Goal: Transaction & Acquisition: Subscribe to service/newsletter

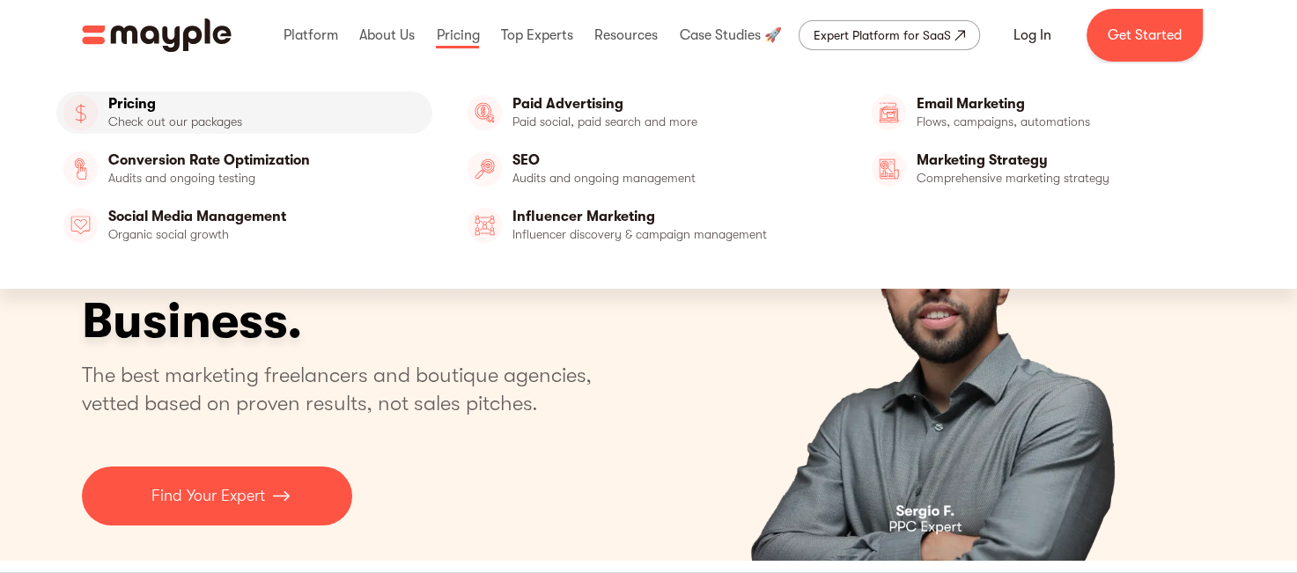
click at [130, 99] on link "Pricing" at bounding box center [244, 113] width 376 height 42
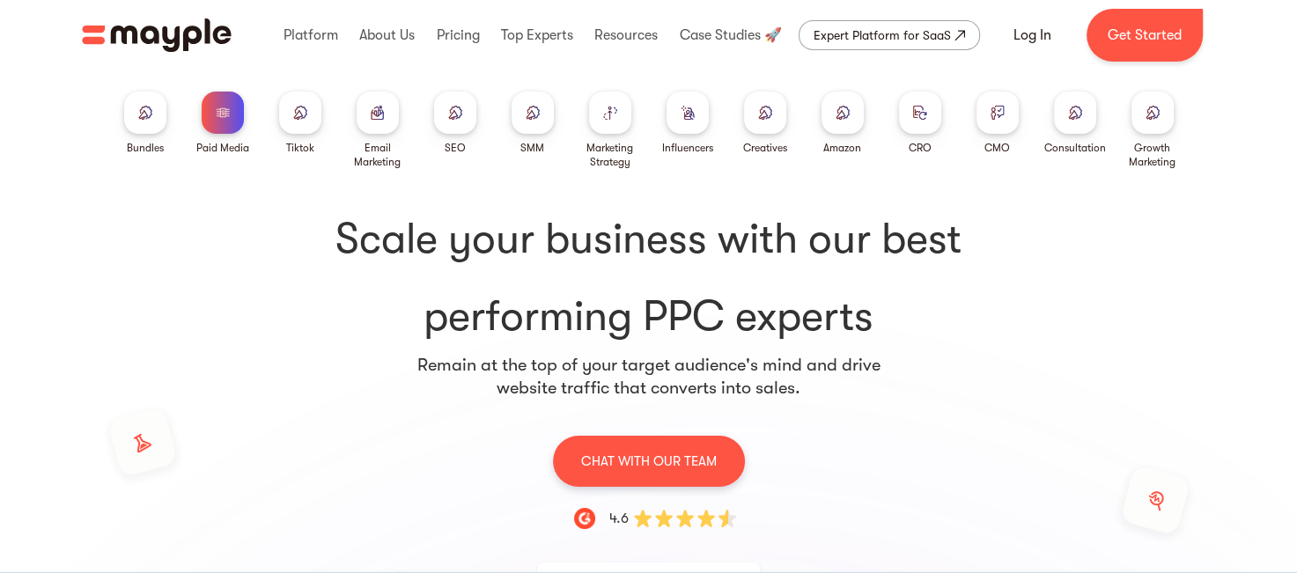
click at [903, 40] on div "Expert Platform for SaaS" at bounding box center [881, 35] width 137 height 21
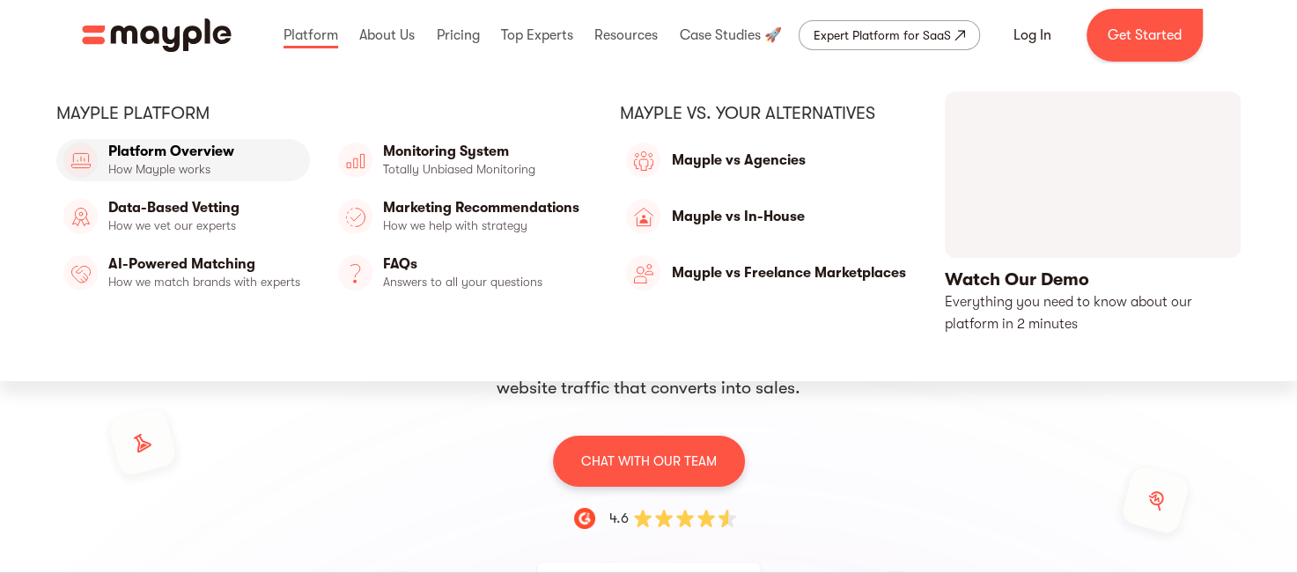
click at [205, 154] on link "Platform Overview" at bounding box center [183, 160] width 254 height 42
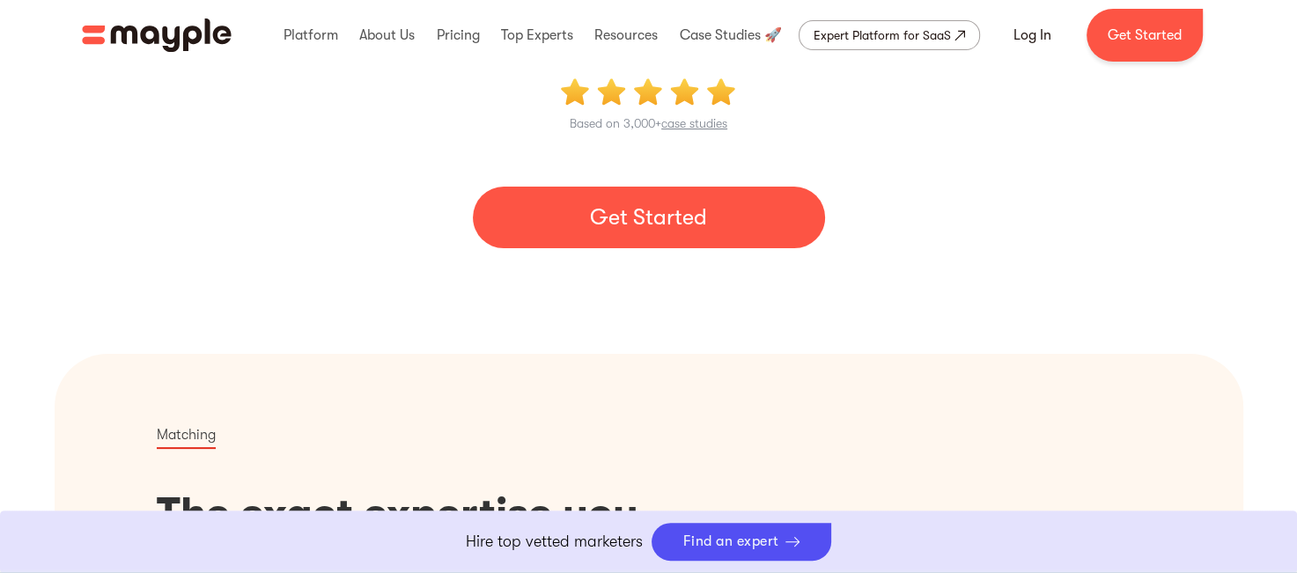
scroll to position [92, 0]
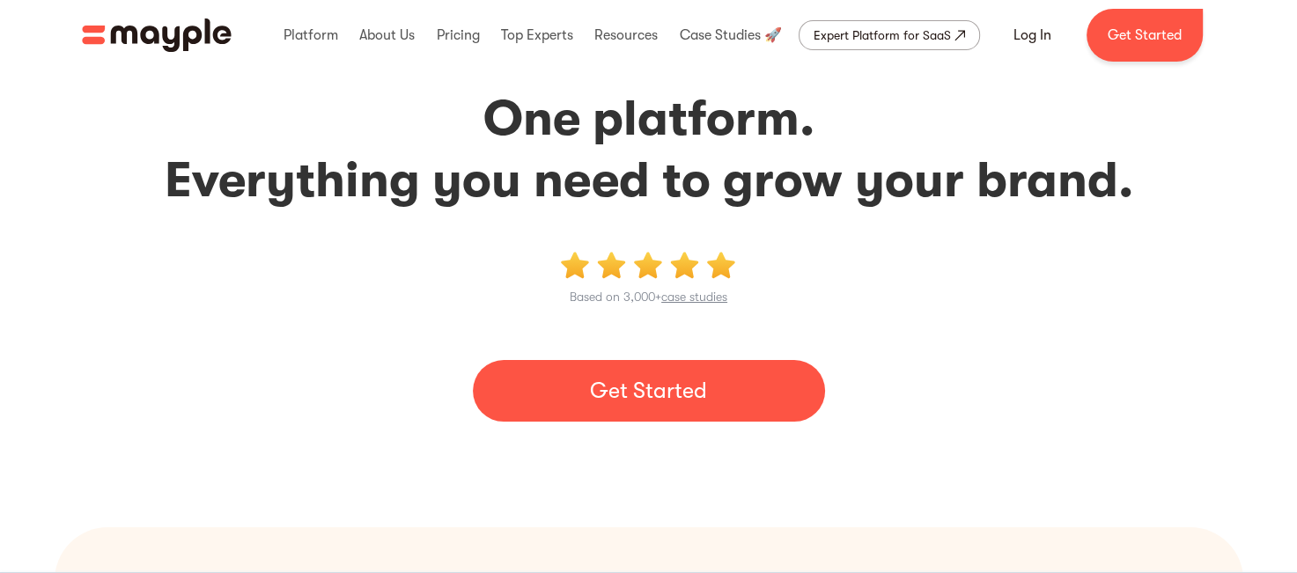
click at [660, 399] on link "Get Started" at bounding box center [649, 391] width 352 height 62
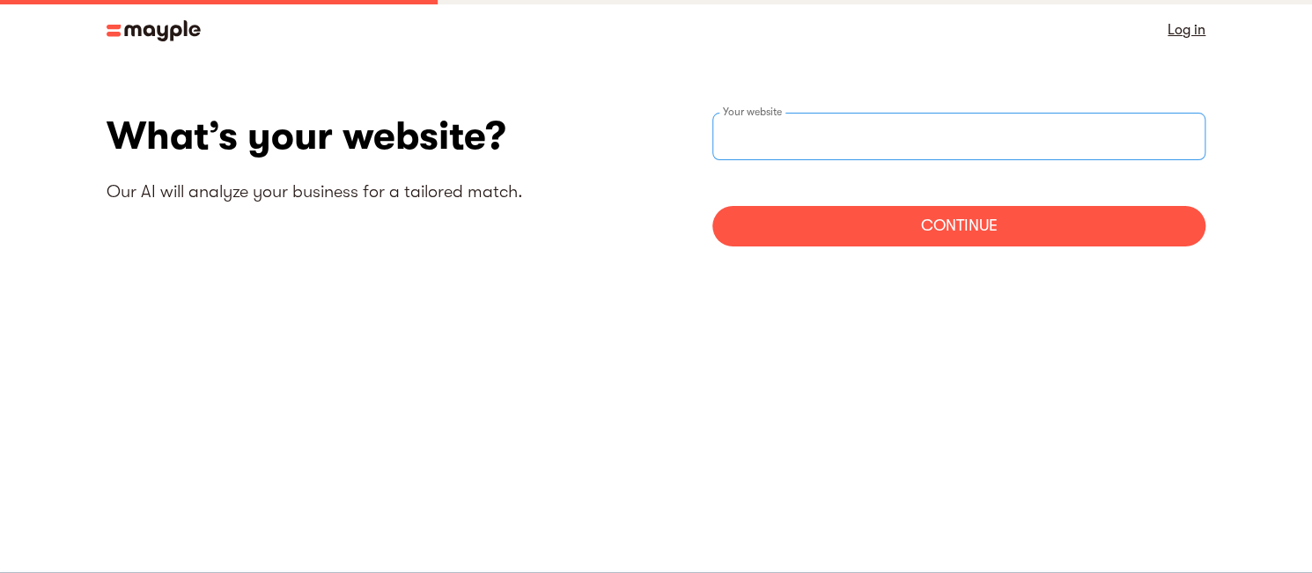
click at [859, 140] on input "websiteStep" at bounding box center [958, 137] width 493 height 48
paste input "www.cardcraftdesign.com"
type input "https://www.cardcraftdesign.com"
click at [999, 234] on div "Continue" at bounding box center [958, 226] width 493 height 40
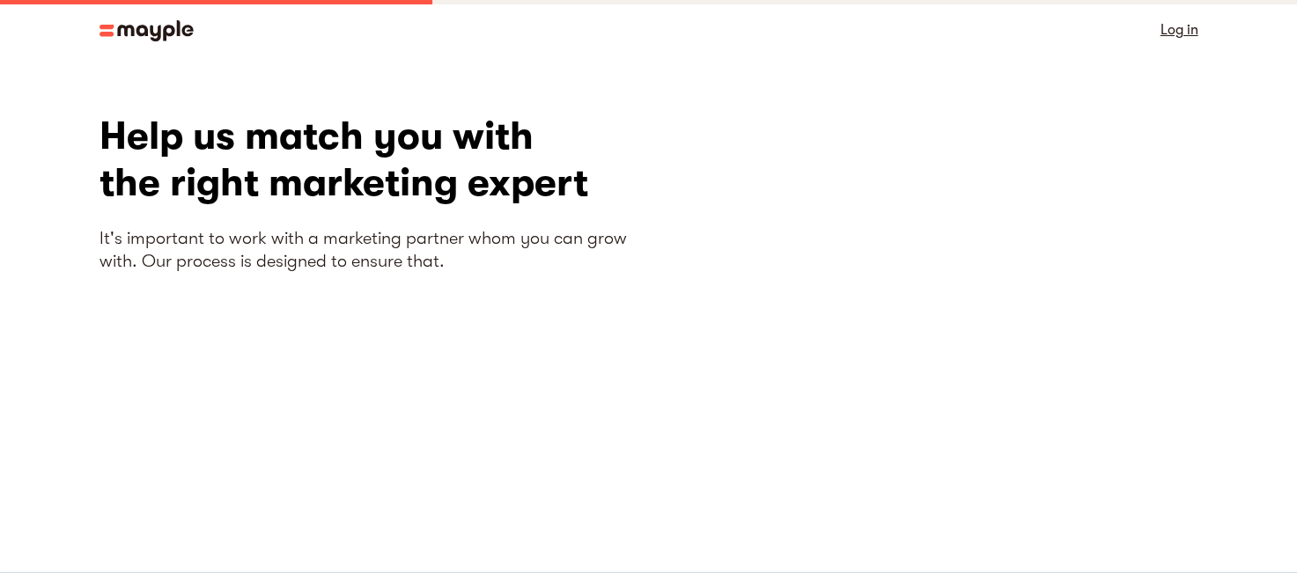
click at [165, 26] on img at bounding box center [146, 30] width 94 height 21
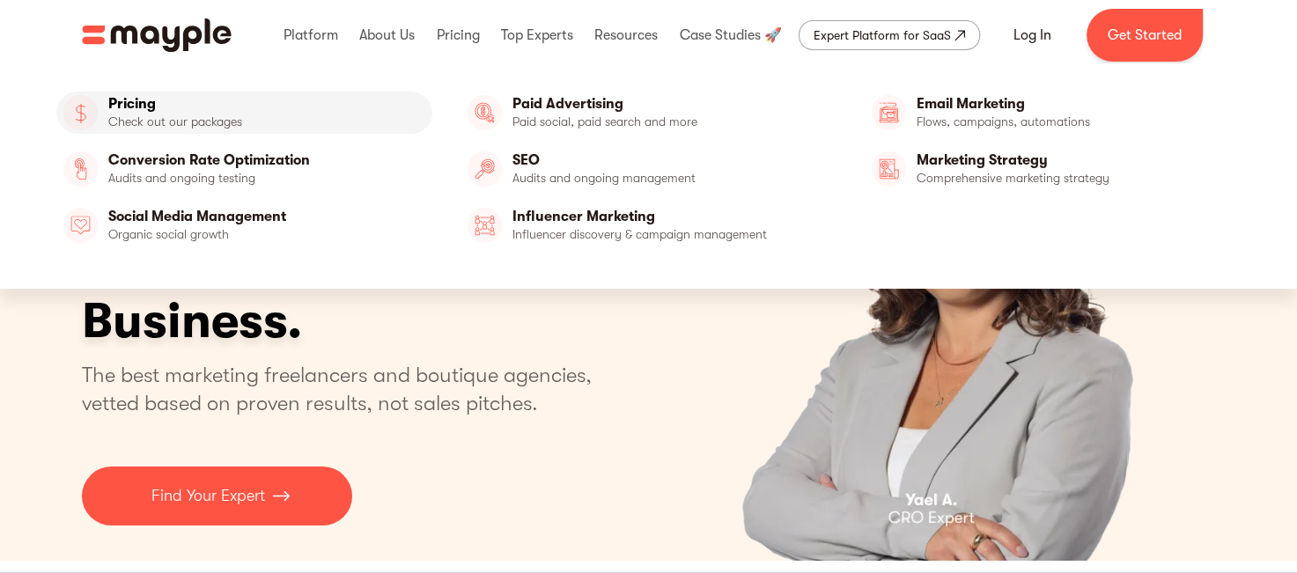
click at [142, 104] on link "Pricing" at bounding box center [244, 113] width 376 height 42
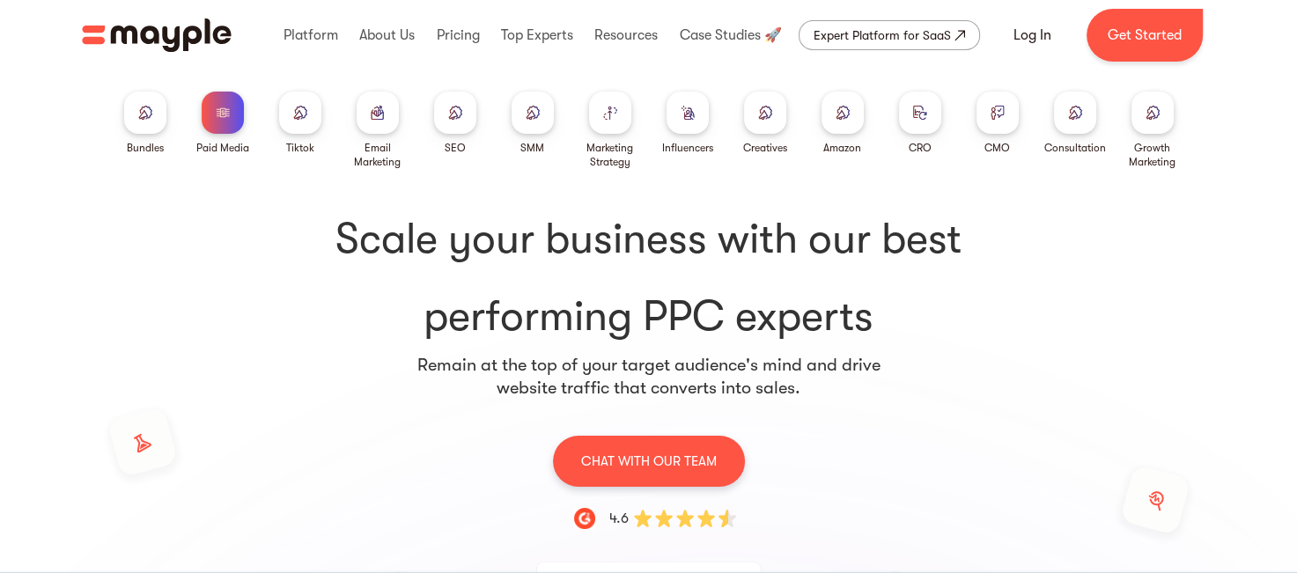
click at [849, 111] on img at bounding box center [842, 112] width 14 height 13
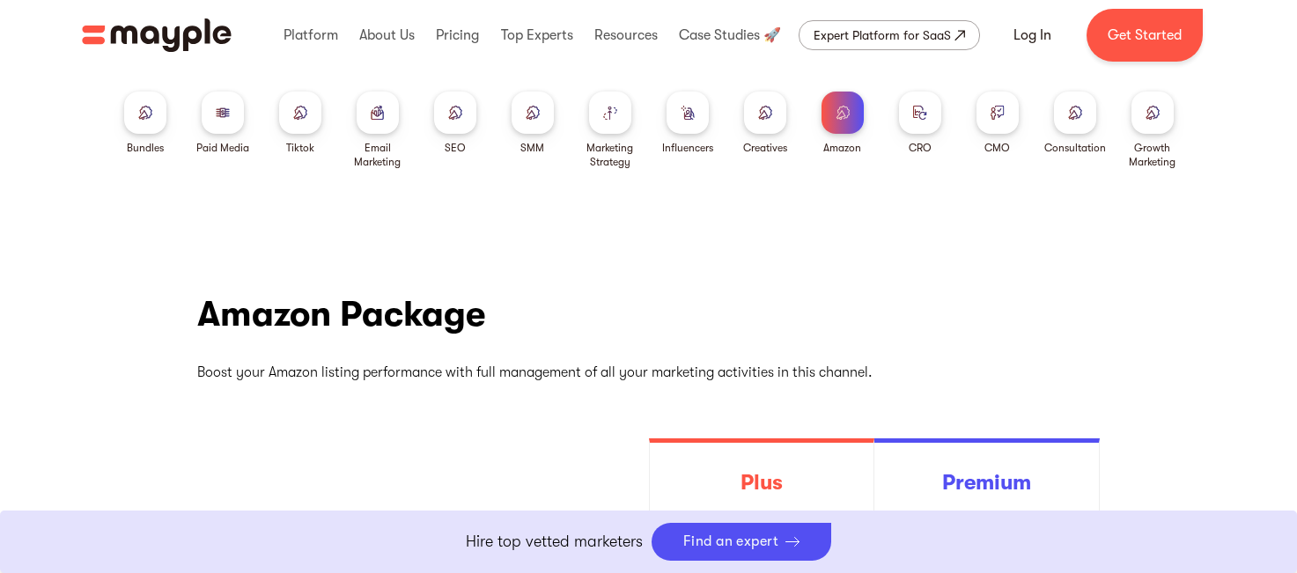
scroll to position [297, 0]
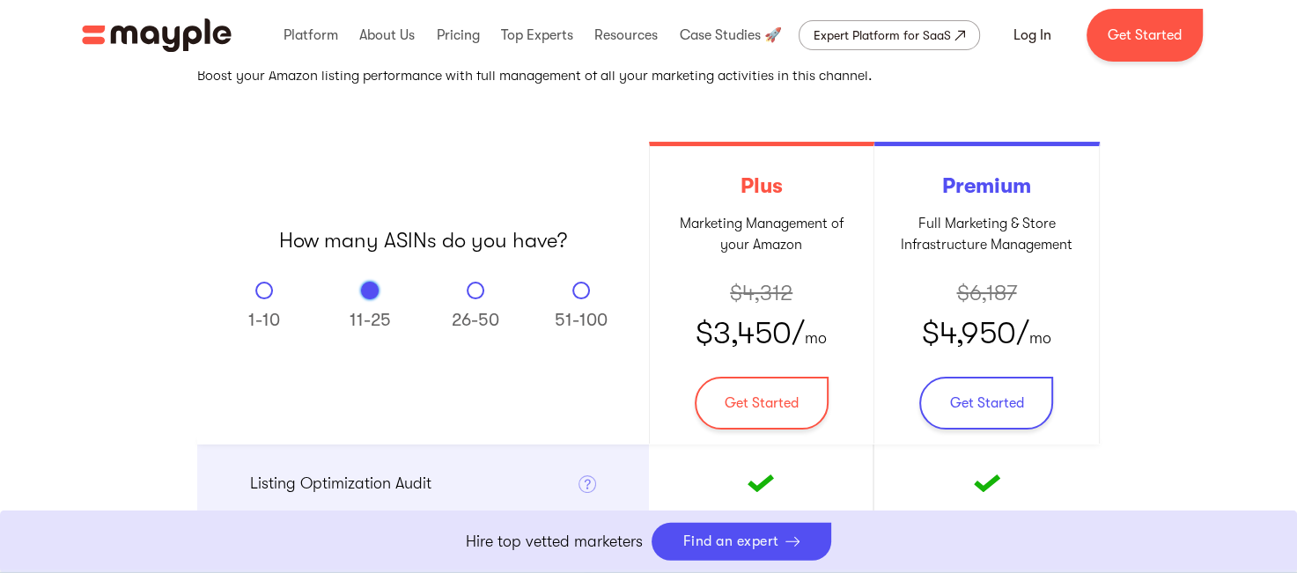
click at [260, 291] on div "Email Form" at bounding box center [264, 291] width 18 height 18
click at [260, 291] on input "1-10" at bounding box center [264, 287] width 11 height 11
radio input "true"
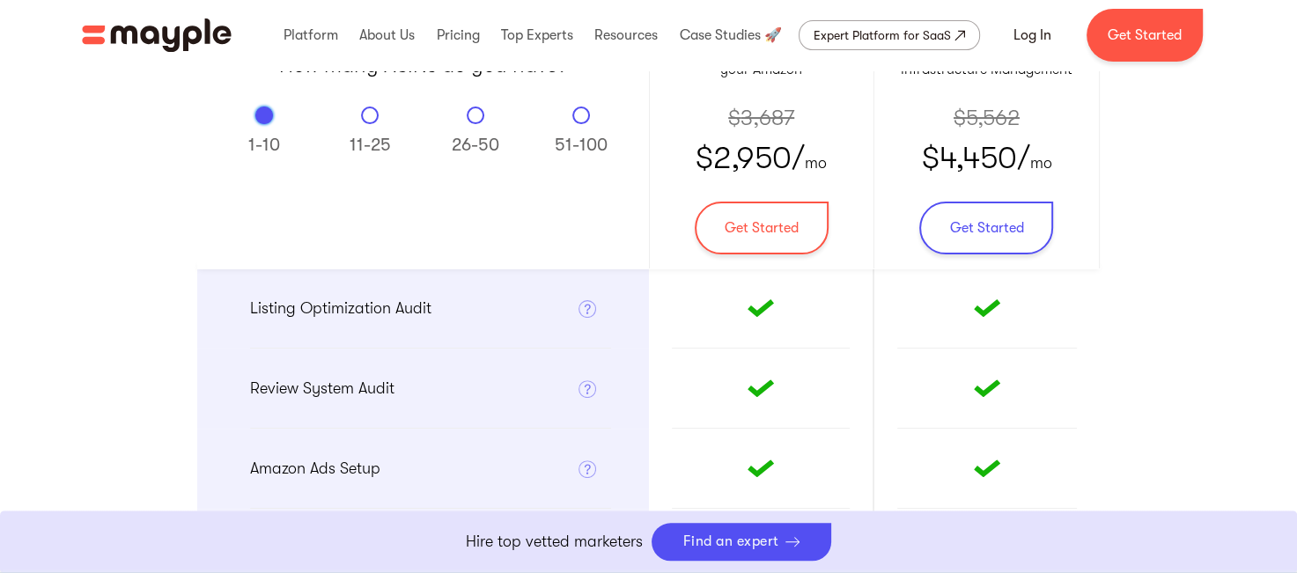
scroll to position [482, 0]
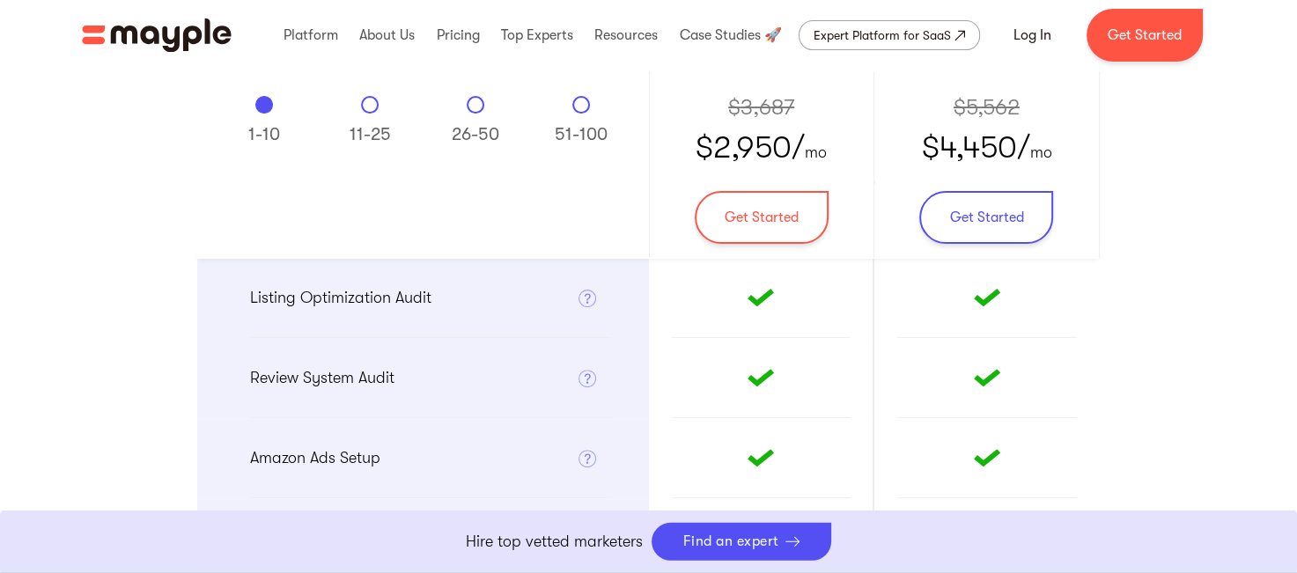
click at [38, 20] on div "Platform Mayple platform Platform Overview Platform Overview How Mayple works D…" at bounding box center [648, 35] width 1297 height 53
